Goal: Information Seeking & Learning: Understand process/instructions

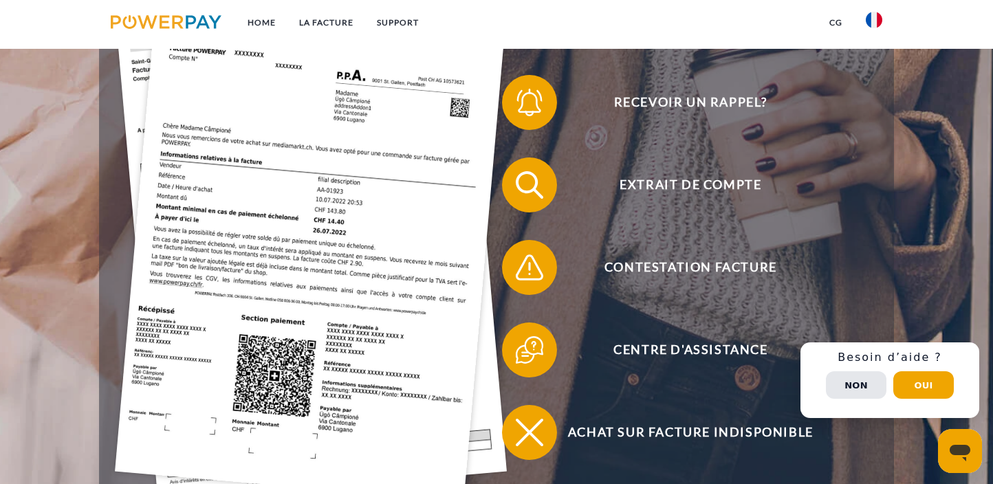
scroll to position [320, 0]
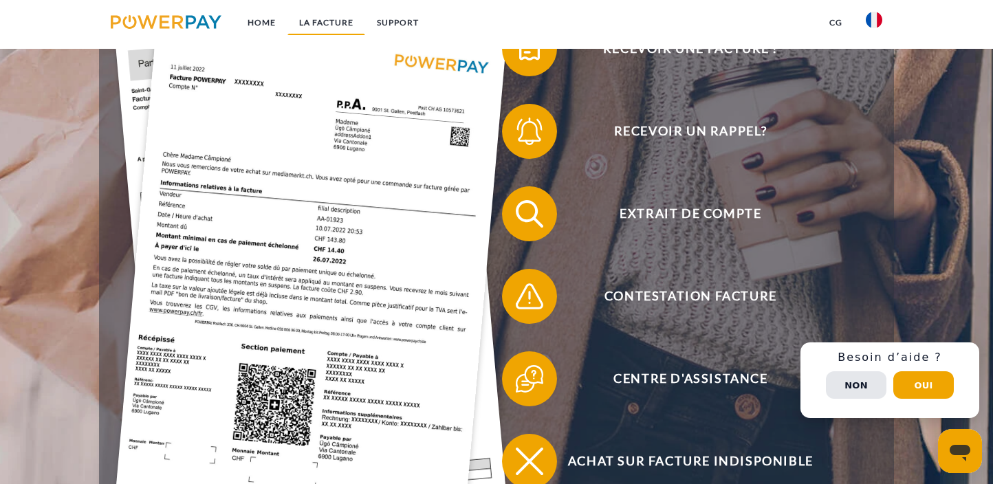
click at [323, 24] on link "LA FACTURE" at bounding box center [326, 22] width 78 height 25
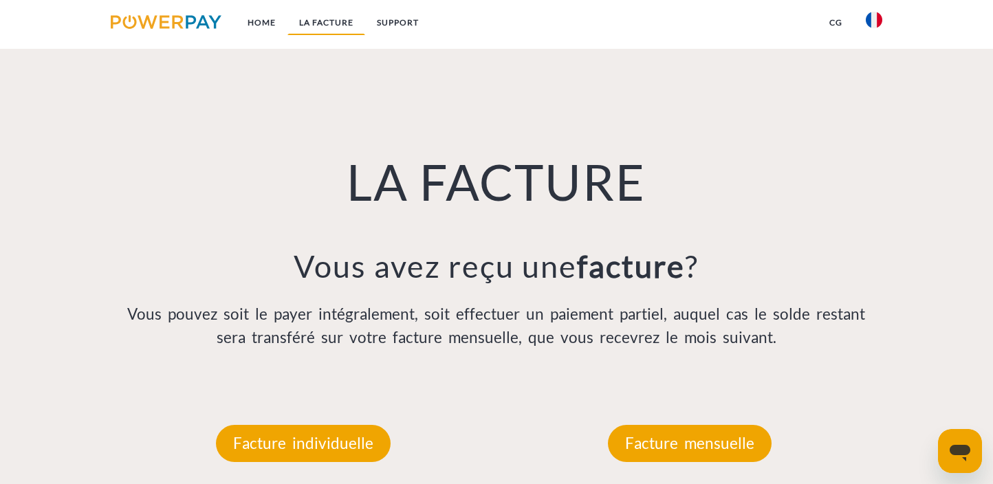
scroll to position [946, 0]
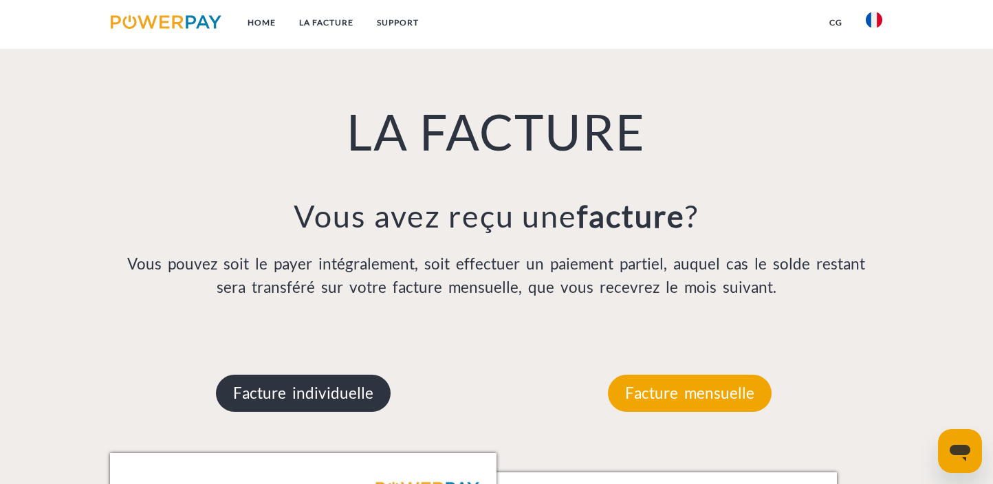
click at [333, 397] on p "Facture individuelle" at bounding box center [303, 393] width 175 height 37
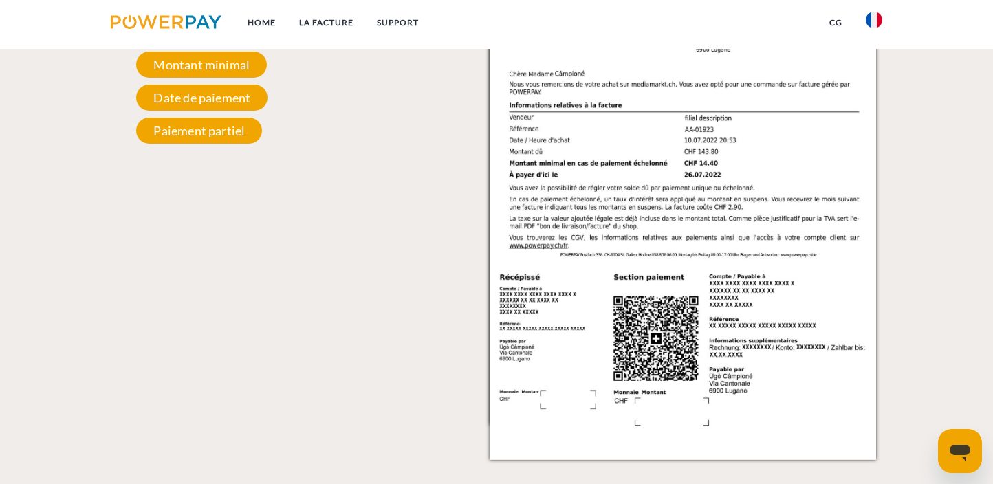
scroll to position [1427, 0]
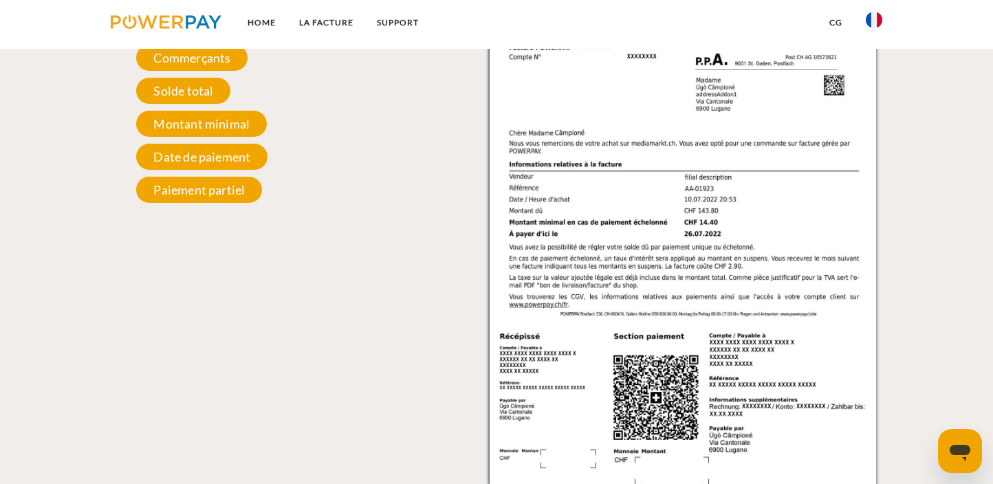
click at [962, 448] on icon "Ouvrir la fenêtre de messagerie" at bounding box center [959, 453] width 21 height 17
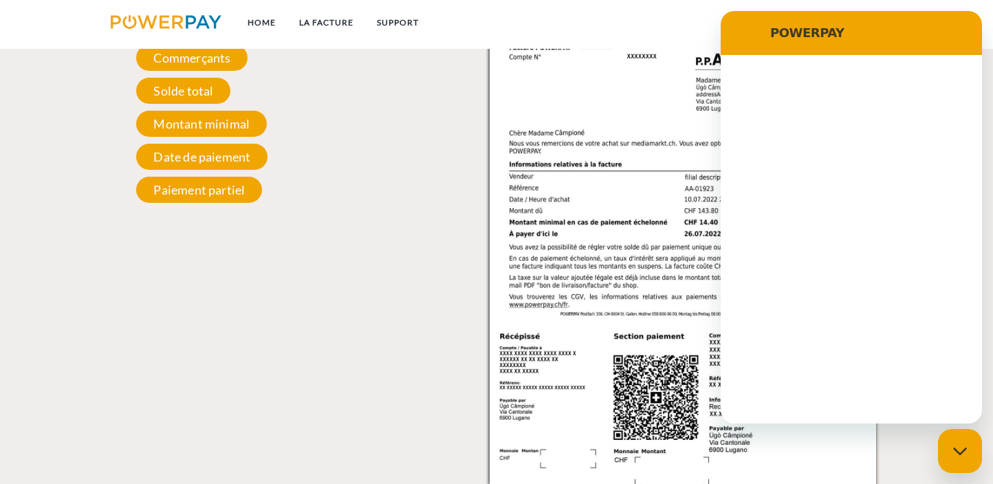
scroll to position [0, 0]
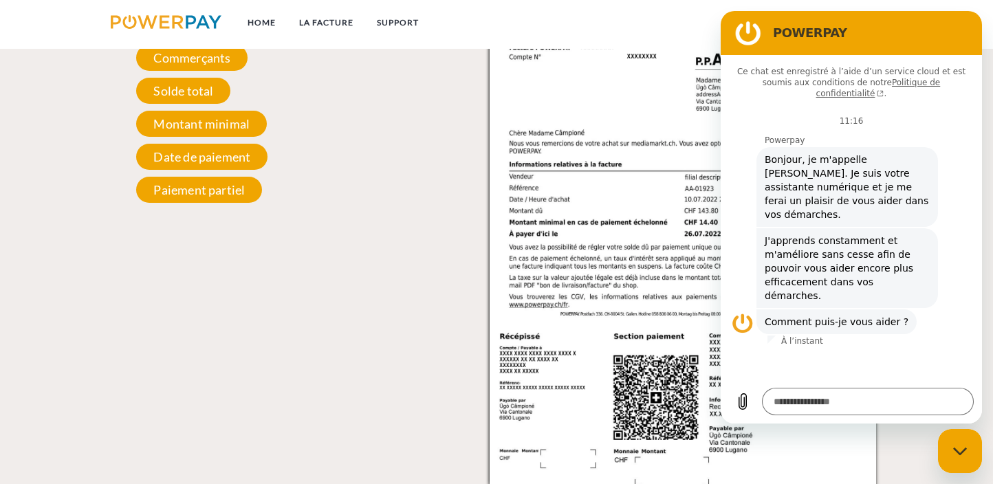
click at [964, 450] on icon "Fermer la fenêtre de messagerie" at bounding box center [960, 451] width 14 height 9
type textarea "*"
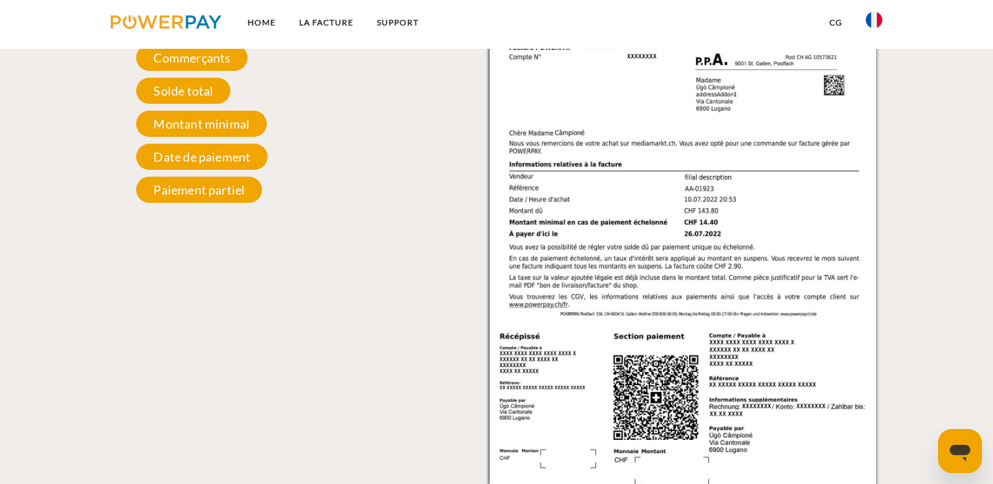
click at [947, 80] on div "Facture individuelle Facture individuelle Numéro de facture et de compte Numéro…" at bounding box center [496, 185] width 993 height 667
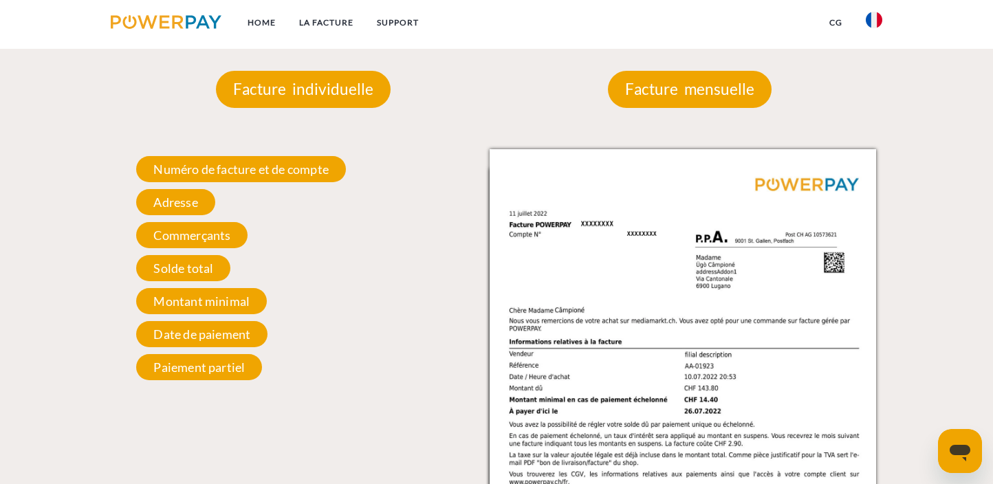
scroll to position [1267, 0]
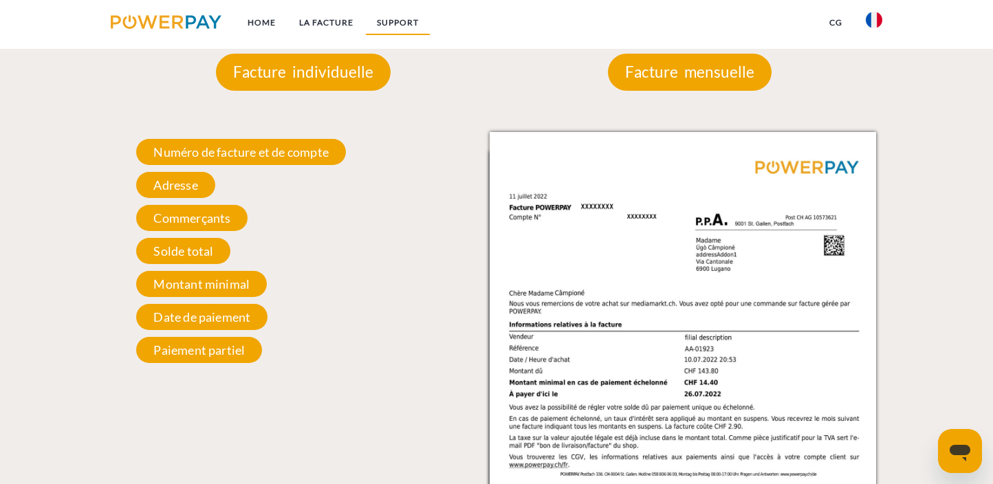
click at [384, 22] on link "Support" at bounding box center [397, 22] width 65 height 25
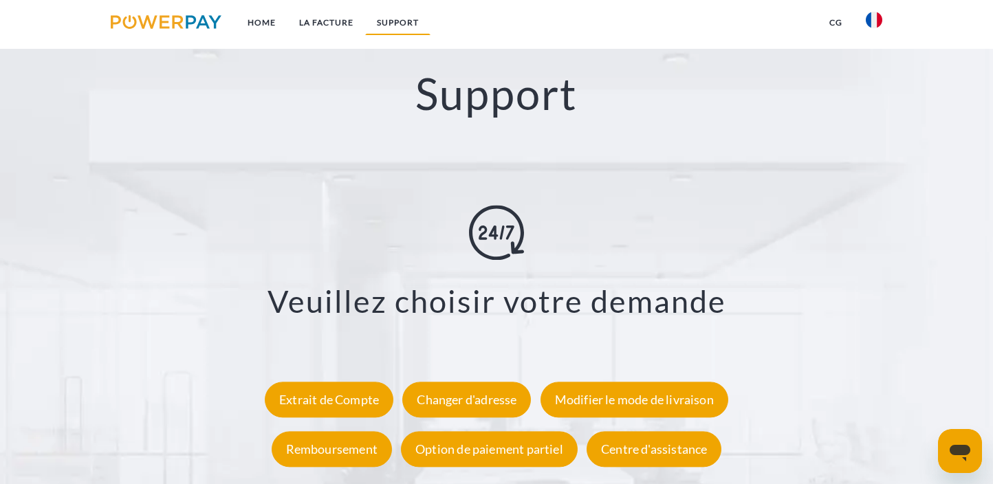
scroll to position [2327, 0]
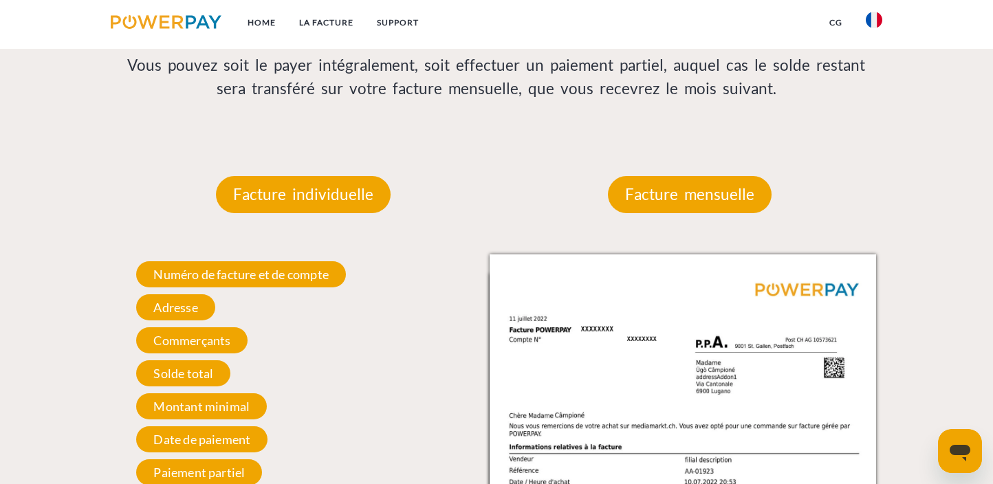
scroll to position [1267, 0]
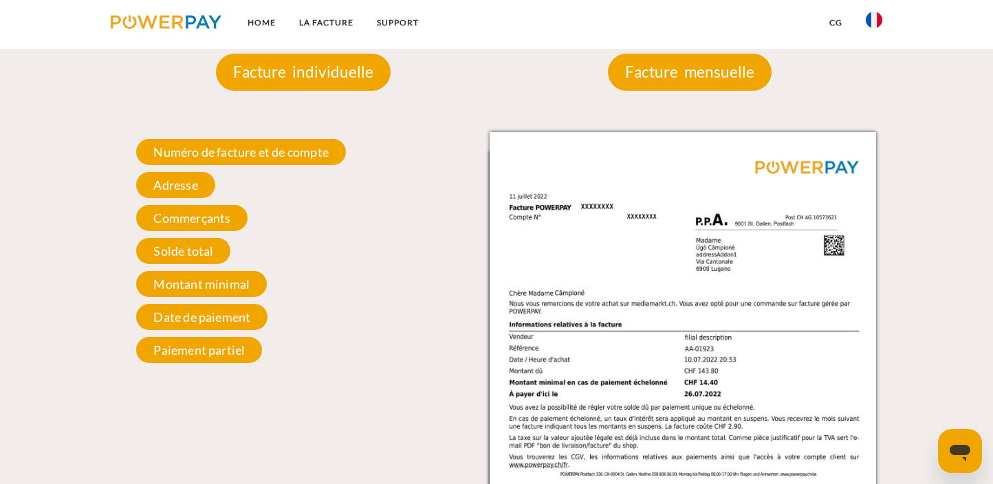
click at [814, 256] on img at bounding box center [683, 405] width 386 height 546
click at [811, 263] on img at bounding box center [683, 405] width 386 height 546
click at [811, 264] on img at bounding box center [683, 405] width 386 height 546
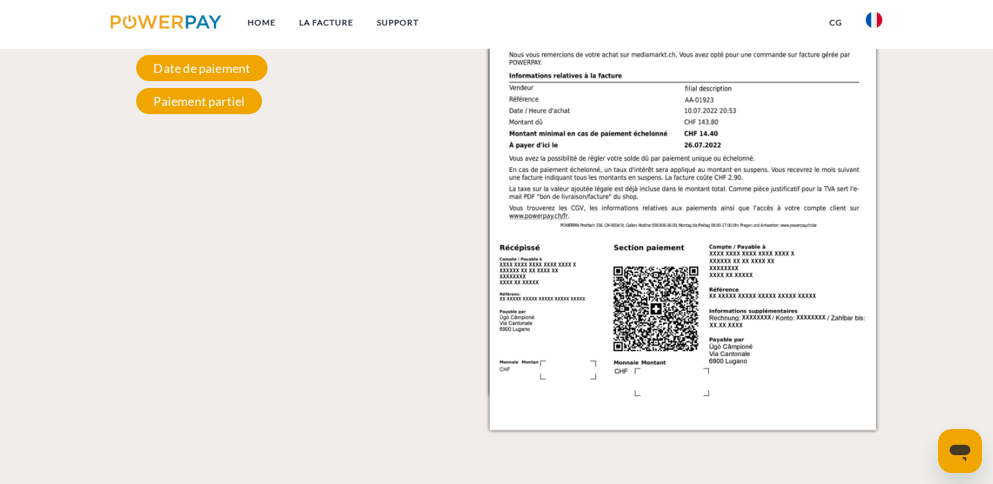
scroll to position [1412, 0]
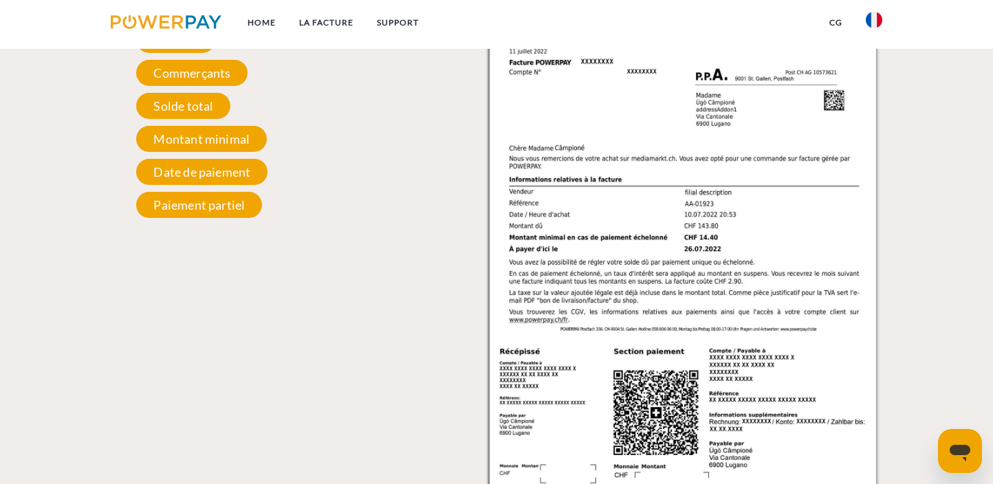
drag, startPoint x: 897, startPoint y: 194, endPoint x: 859, endPoint y: 193, distance: 38.5
click at [859, 193] on div "Facture individuelle Facture individuelle Numéro de facture et de compte Numéro…" at bounding box center [496, 200] width 993 height 667
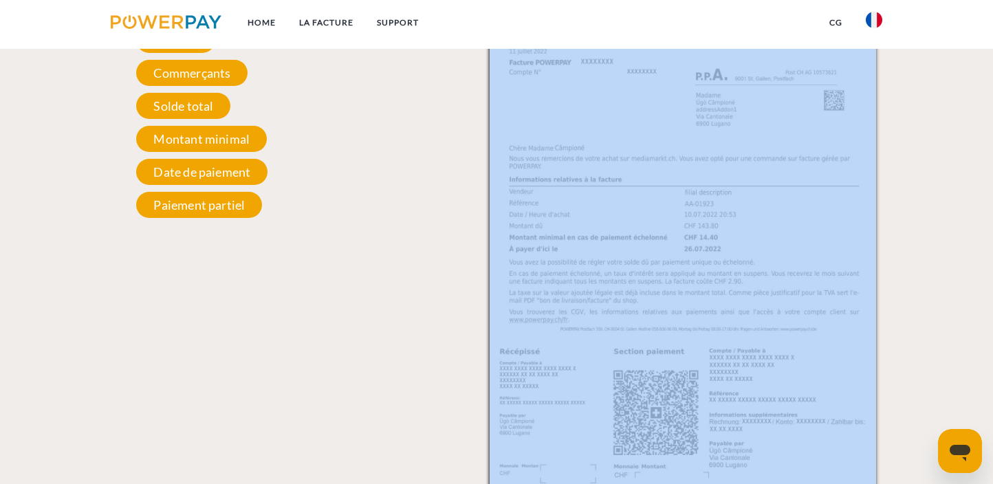
click at [859, 193] on img at bounding box center [683, 260] width 386 height 546
click at [841, 192] on img at bounding box center [683, 260] width 386 height 546
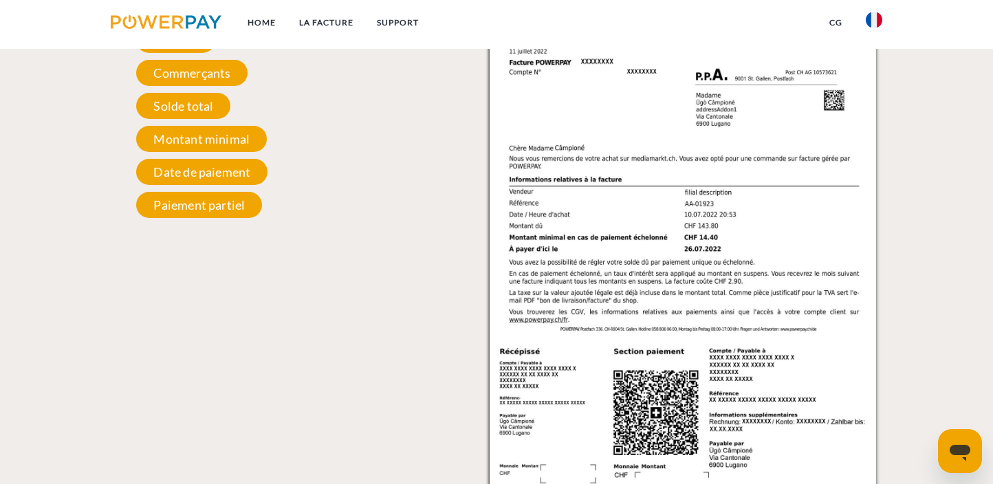
drag, startPoint x: 883, startPoint y: 184, endPoint x: 927, endPoint y: 250, distance: 79.1
click at [927, 250] on div "Facture individuelle Facture individuelle Numéro de facture et de compte Numéro…" at bounding box center [496, 200] width 993 height 667
click at [845, 234] on img at bounding box center [683, 260] width 386 height 546
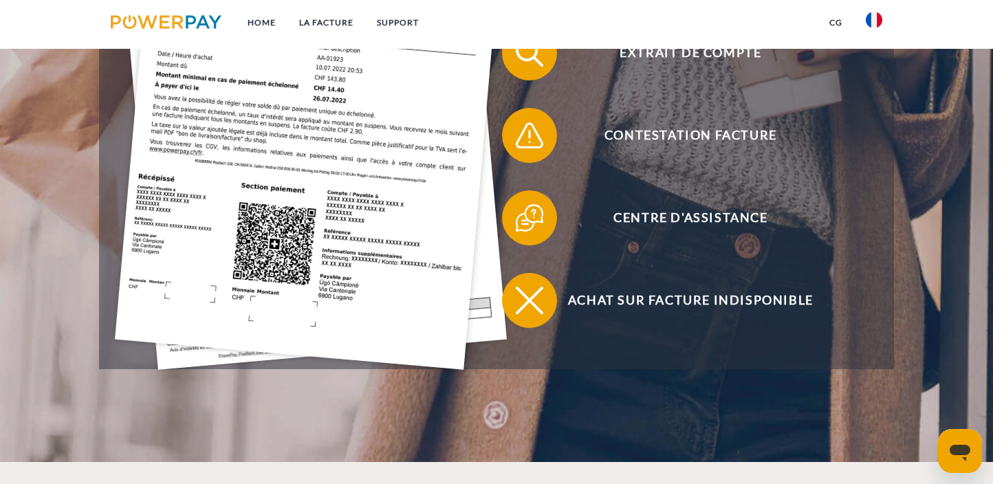
scroll to position [320, 0]
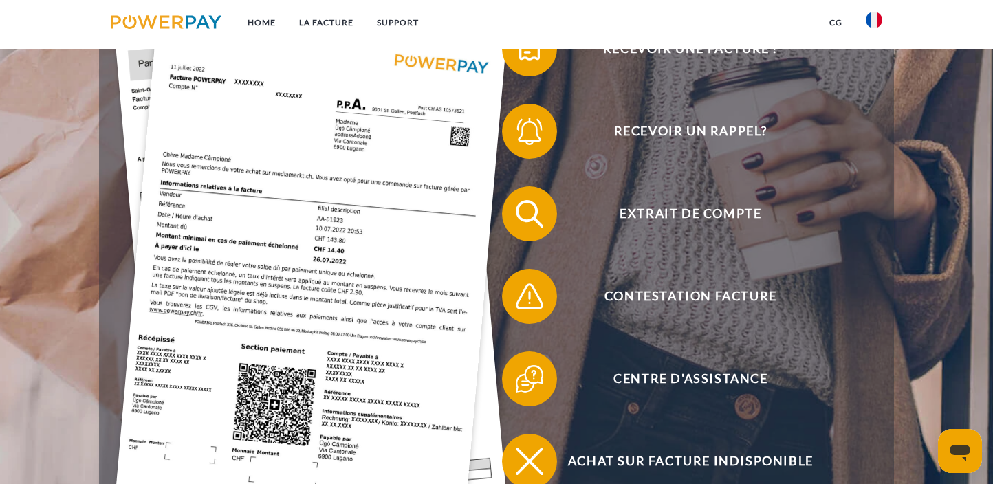
click at [414, 229] on img at bounding box center [311, 269] width 392 height 524
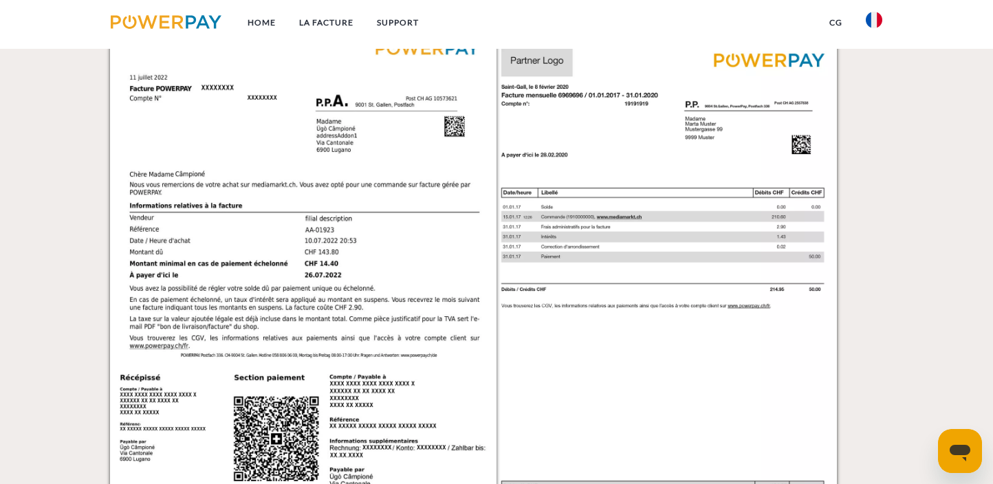
scroll to position [1339, 0]
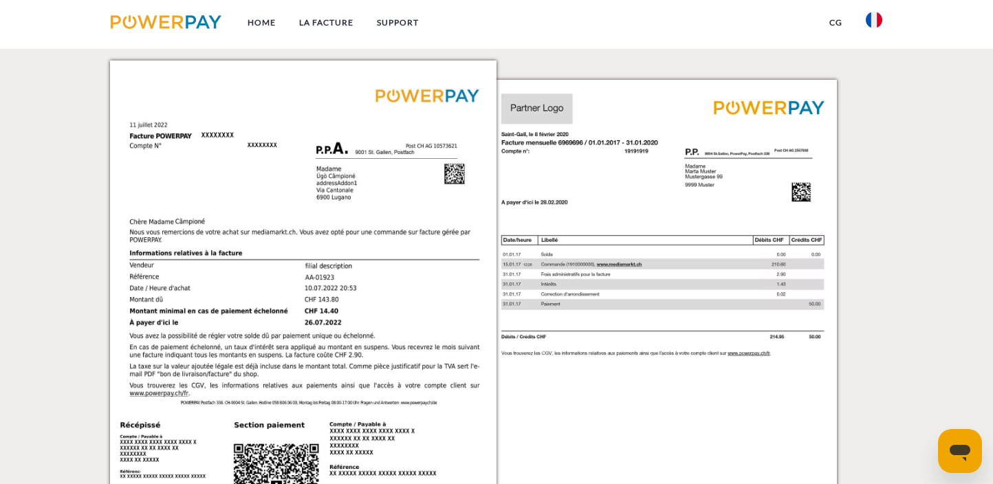
click at [628, 203] on img at bounding box center [683, 334] width 386 height 546
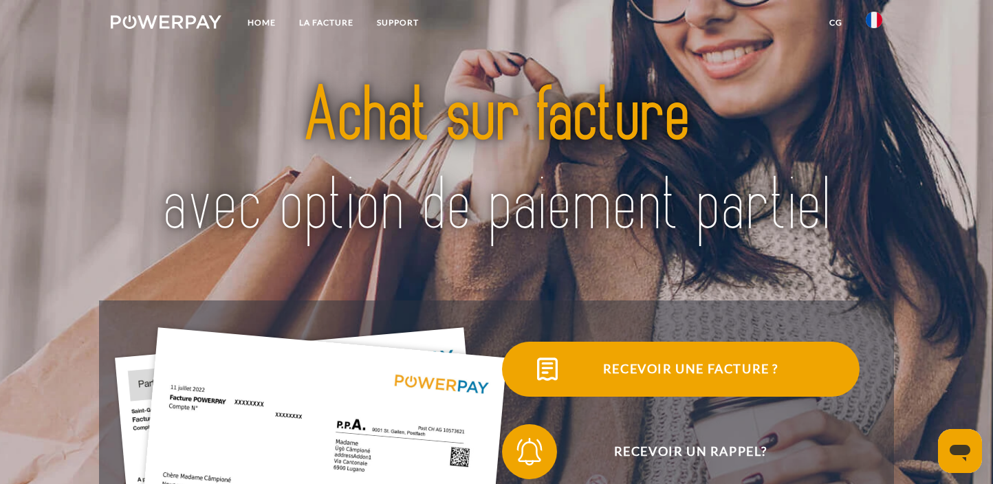
click at [627, 375] on span "Recevoir une facture ?" at bounding box center [690, 369] width 337 height 55
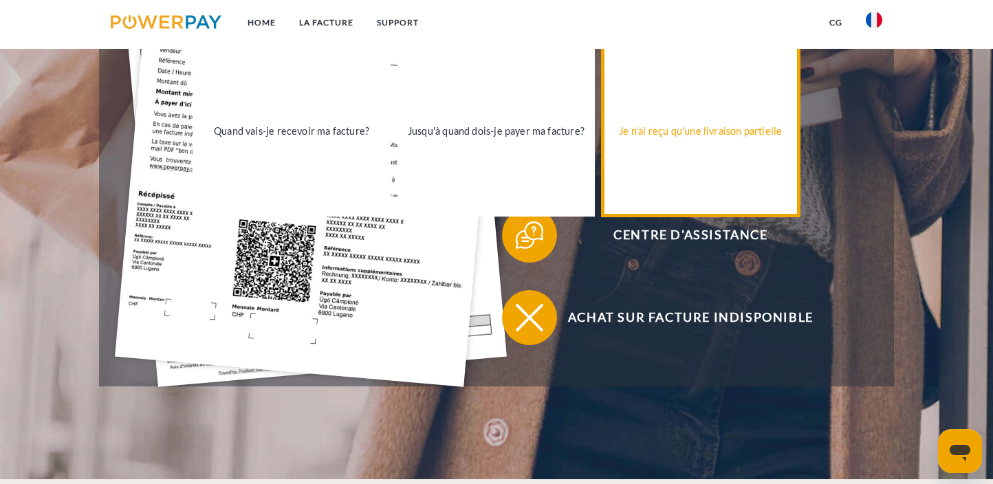
scroll to position [481, 0]
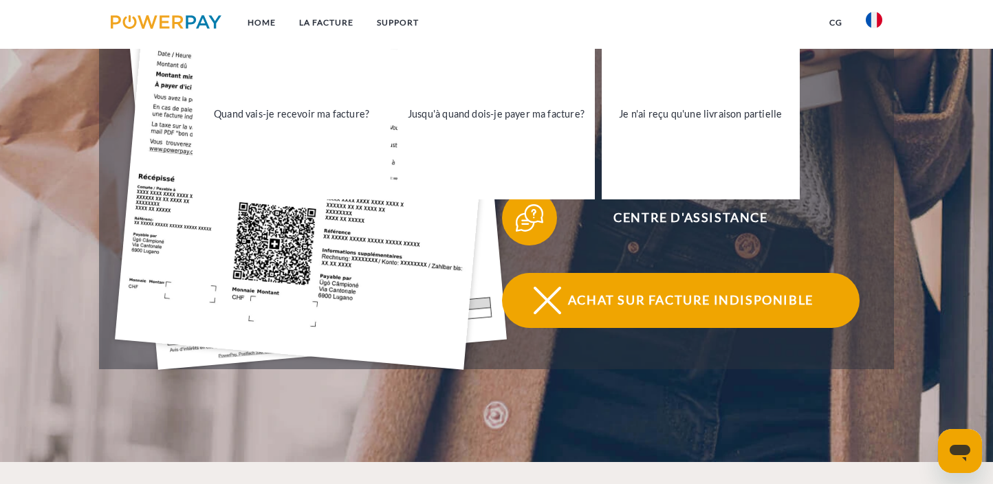
click at [624, 304] on span "Achat sur facture indisponible" at bounding box center [690, 300] width 337 height 55
